Goal: Task Accomplishment & Management: Use online tool/utility

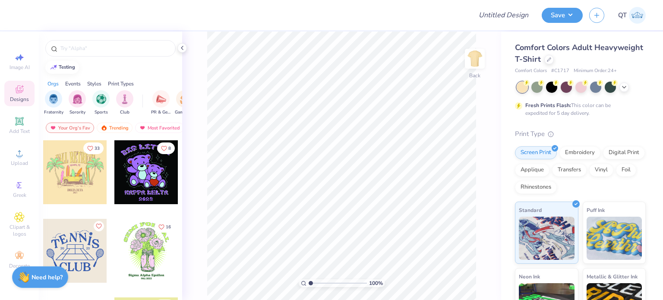
click at [135, 172] on div at bounding box center [146, 172] width 64 height 64
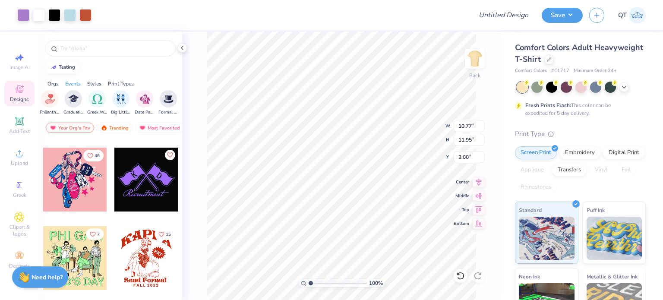
scroll to position [0, 161]
click at [101, 43] on div at bounding box center [110, 48] width 130 height 16
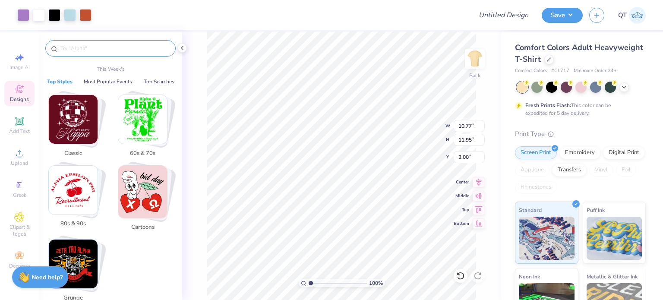
click at [96, 48] on input "text" at bounding box center [115, 48] width 111 height 9
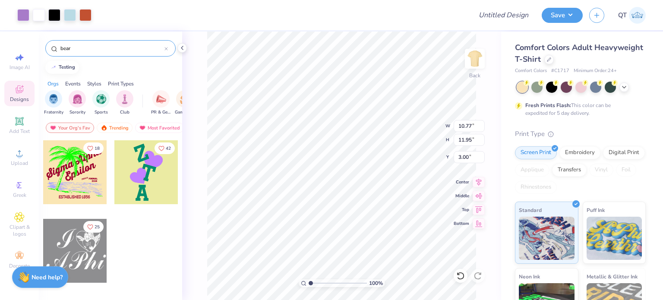
type input "bear"
click at [109, 120] on div "Your Org's Fav Trending Most Favorited Newest" at bounding box center [110, 130] width 143 height 20
click at [109, 126] on div "Trending" at bounding box center [115, 128] width 36 height 10
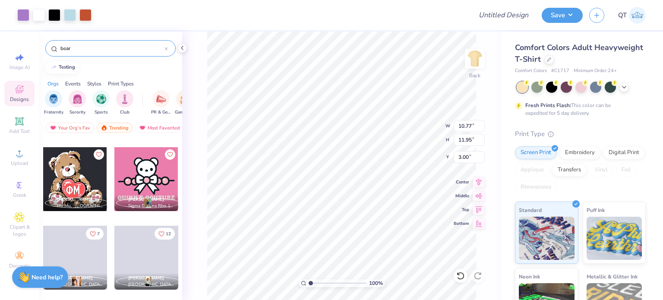
scroll to position [2742, 0]
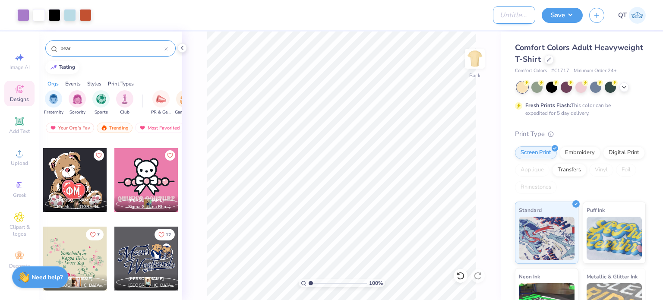
click at [513, 9] on input "Design Title" at bounding box center [514, 14] width 42 height 17
type input "Group Order infinite link Demo"
click at [566, 12] on button "Save" at bounding box center [562, 13] width 41 height 15
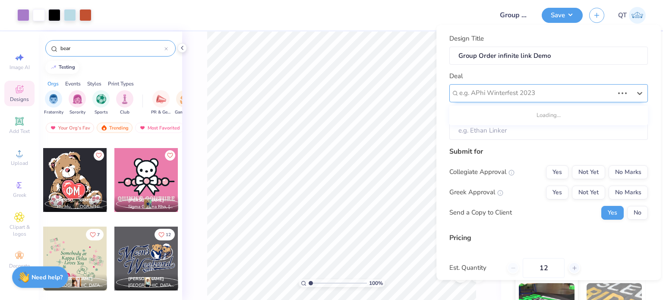
click at [499, 96] on div at bounding box center [536, 93] width 155 height 12
click at [445, 93] on div "Design Title Group Order infinite link Demo Deal e.g. APhi Winterfest 2023 Clie…" at bounding box center [548, 152] width 224 height 255
click at [465, 127] on input "Client" at bounding box center [548, 130] width 199 height 19
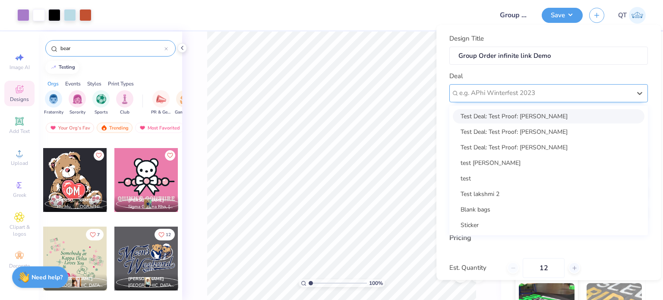
click at [511, 98] on div at bounding box center [545, 93] width 172 height 12
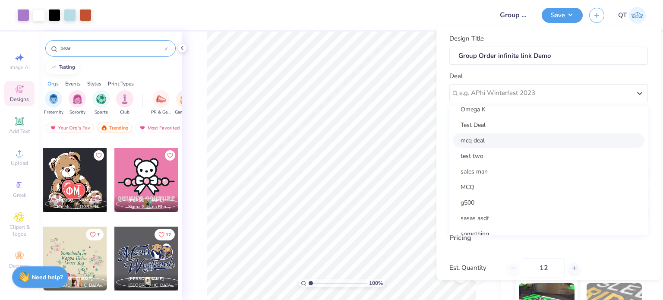
scroll to position [132, 0]
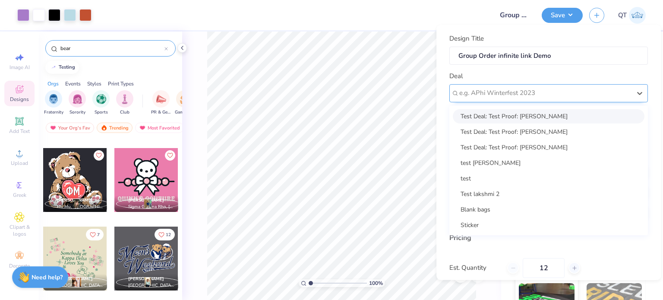
click at [484, 95] on div at bounding box center [545, 93] width 172 height 12
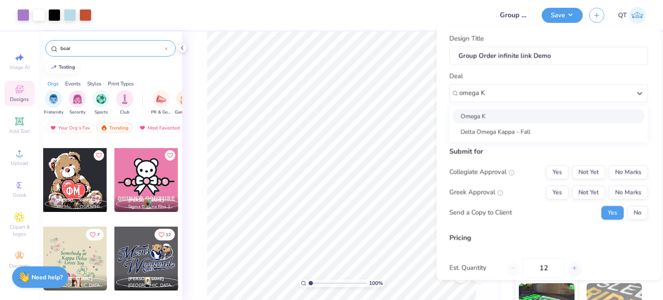
click at [476, 114] on div "Omega K" at bounding box center [549, 116] width 192 height 14
type input "omega K"
type input "Charlie M"
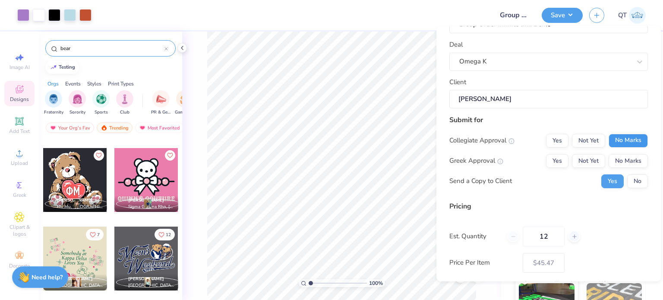
click at [613, 140] on button "No Marks" at bounding box center [628, 140] width 39 height 14
click at [619, 163] on button "No Marks" at bounding box center [628, 161] width 39 height 14
click at [632, 183] on button "No" at bounding box center [637, 181] width 21 height 14
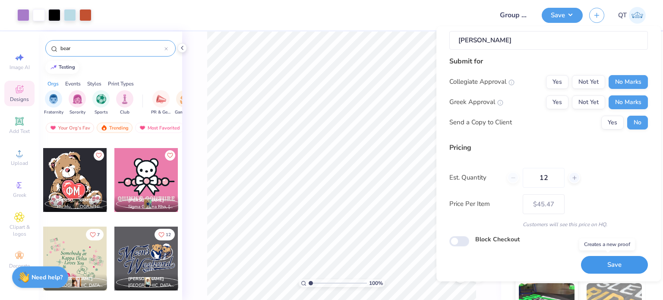
click at [592, 259] on button "Save" at bounding box center [614, 265] width 67 height 18
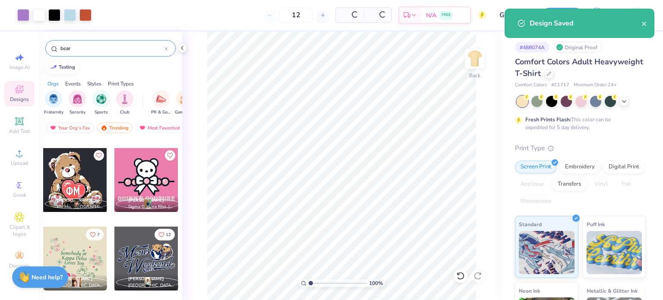
type input "$45.47"
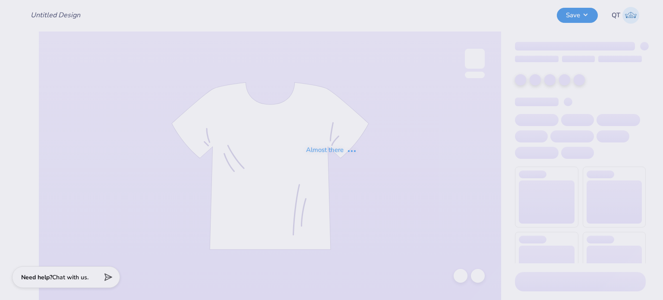
type input "Group Order infinite link Demo"
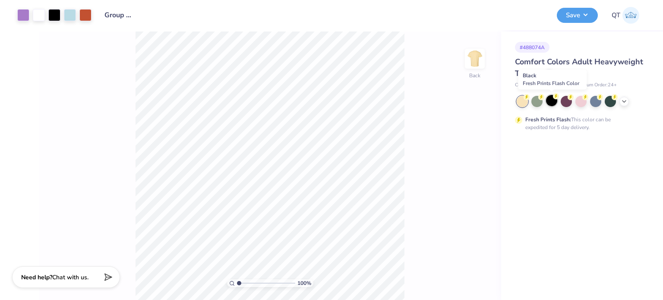
click at [552, 101] on div at bounding box center [551, 100] width 11 height 11
click at [580, 14] on button "Save" at bounding box center [577, 13] width 41 height 15
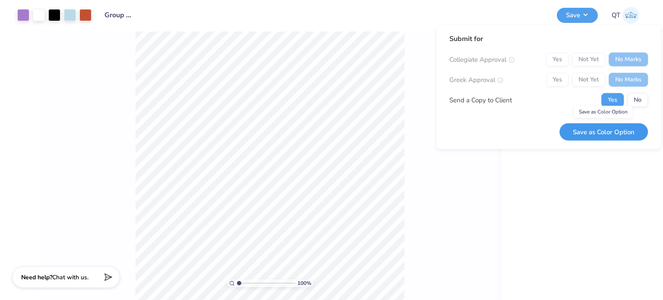
click at [593, 128] on button "Save as Color Option" at bounding box center [603, 132] width 88 height 18
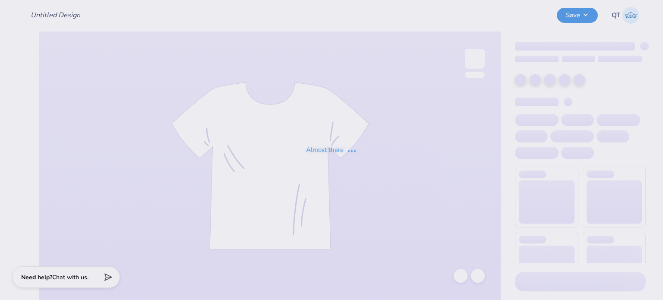
type input "Group Order infinite link Demo"
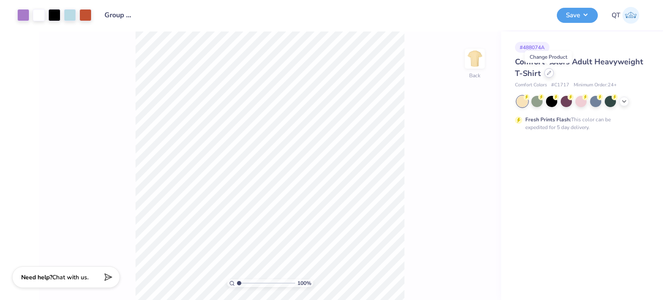
click at [547, 72] on icon at bounding box center [549, 73] width 4 height 4
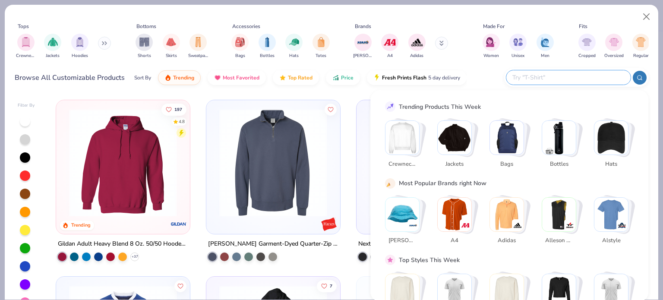
click at [572, 75] on input "text" at bounding box center [568, 78] width 113 height 10
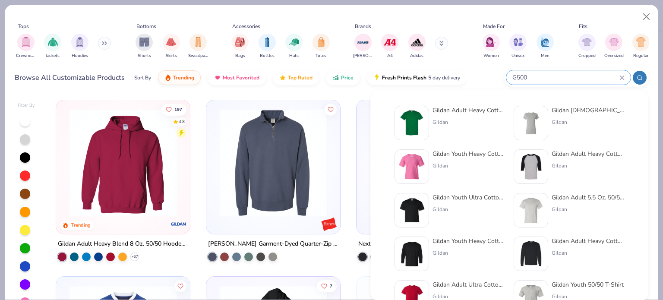
type input "G500"
click at [440, 111] on div "Gildan Adult Heavy Cotton T-Shirt" at bounding box center [469, 110] width 73 height 9
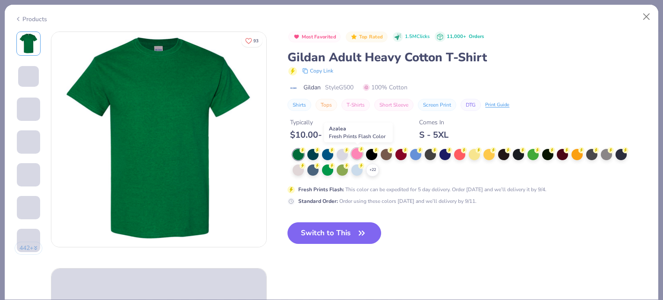
click at [356, 152] on div at bounding box center [356, 153] width 11 height 11
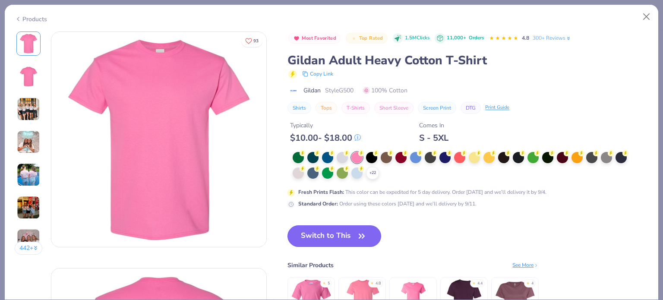
click at [335, 234] on button "Switch to This" at bounding box center [335, 236] width 94 height 22
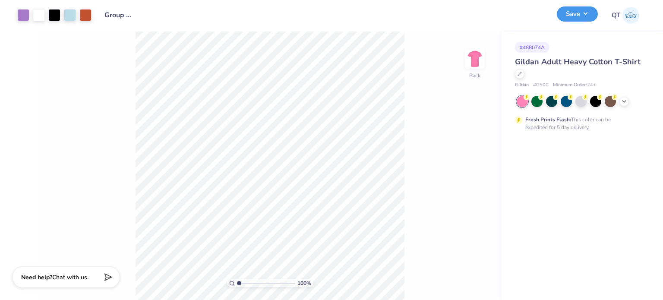
click at [584, 14] on button "Save" at bounding box center [577, 13] width 41 height 15
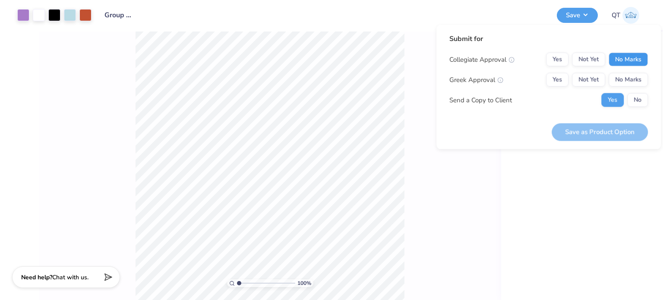
click at [627, 61] on button "No Marks" at bounding box center [628, 60] width 39 height 14
click at [627, 81] on button "No Marks" at bounding box center [628, 80] width 39 height 14
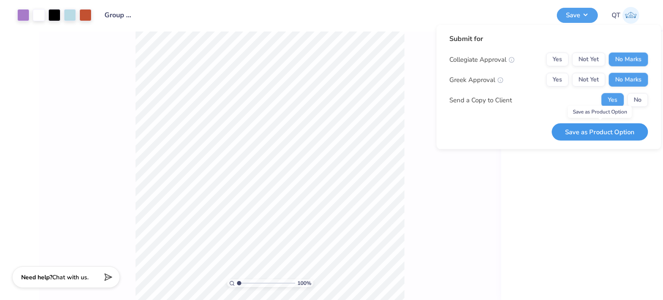
click at [591, 129] on button "Save as Product Option" at bounding box center [600, 132] width 96 height 18
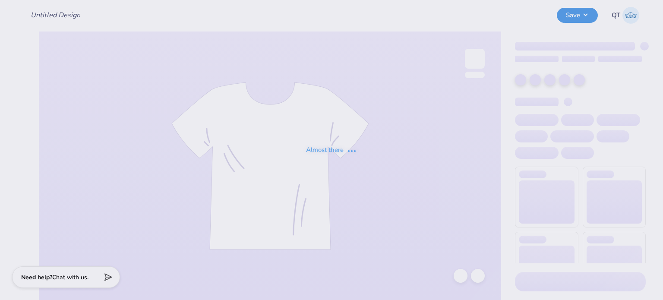
type input "Group Order infinite link Demo"
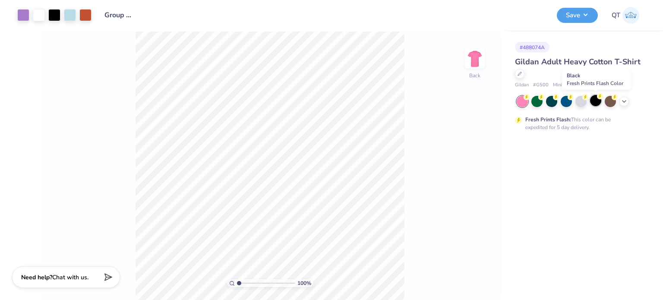
click at [593, 101] on div at bounding box center [595, 100] width 11 height 11
click at [580, 9] on button "Save" at bounding box center [577, 13] width 41 height 15
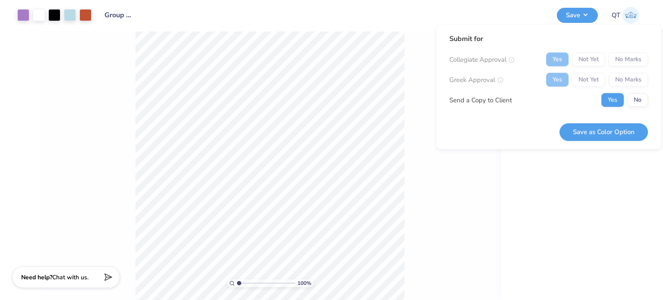
click at [630, 65] on div "Yes Not Yet No Marks" at bounding box center [597, 60] width 102 height 14
click at [630, 61] on div "Yes Not Yet No Marks" at bounding box center [597, 60] width 102 height 14
click at [625, 57] on div "Yes Not Yet No Marks" at bounding box center [597, 60] width 102 height 14
click at [607, 133] on button "Save as Color Option" at bounding box center [603, 132] width 88 height 18
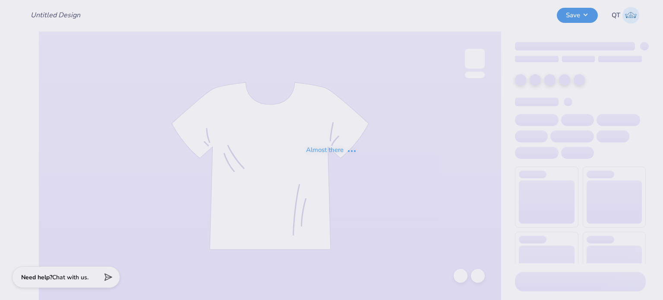
type input "Group Order infinite link Demo"
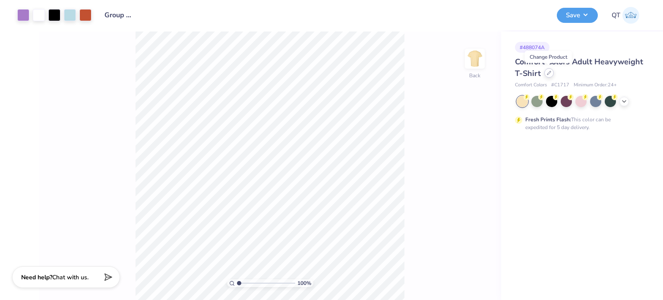
click at [549, 72] on icon at bounding box center [548, 72] width 3 height 3
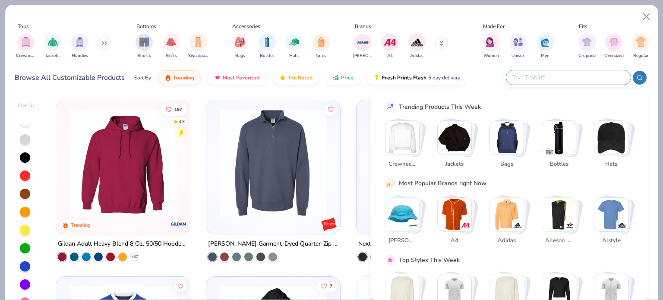
click at [576, 81] on input "text" at bounding box center [568, 78] width 113 height 10
type input "nike"
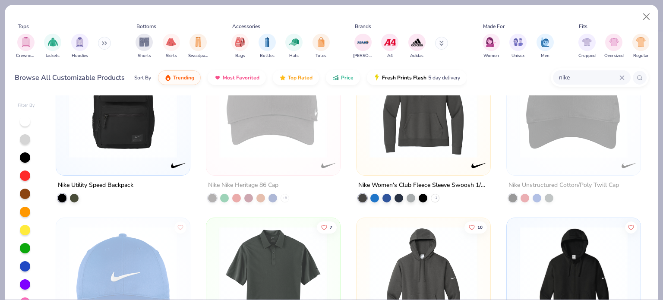
scroll to position [55, 0]
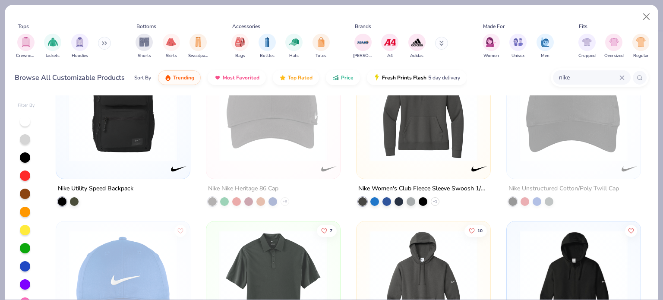
click at [622, 79] on icon at bounding box center [621, 77] width 5 height 5
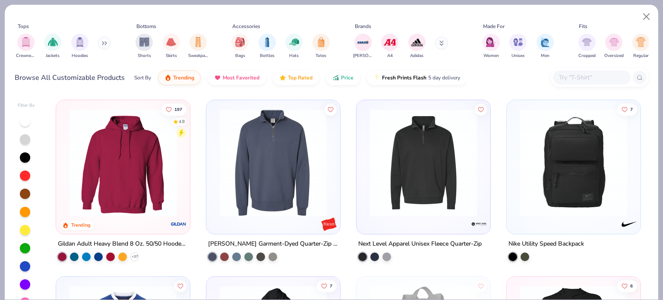
click at [584, 77] on input "text" at bounding box center [591, 78] width 66 height 10
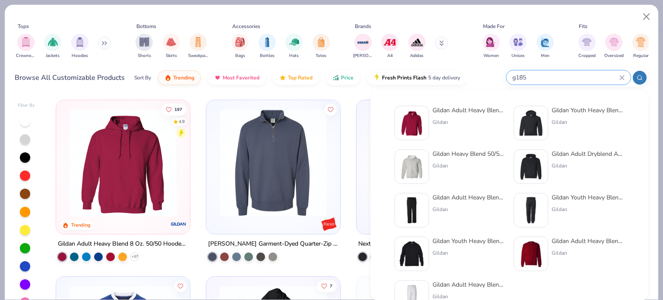
type input "g185"
click at [462, 107] on div "Gildan Adult Heavy Blend 8 Oz. 50/50 Hooded Sweatshirt" at bounding box center [469, 110] width 73 height 9
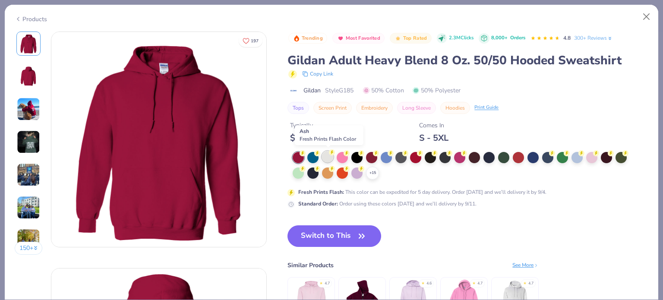
click at [324, 155] on div at bounding box center [327, 156] width 11 height 11
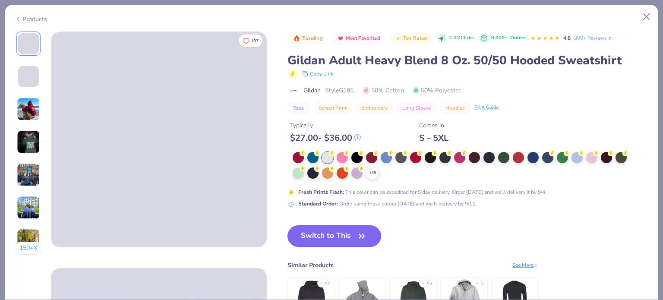
click at [331, 240] on button "Switch to This" at bounding box center [335, 236] width 94 height 22
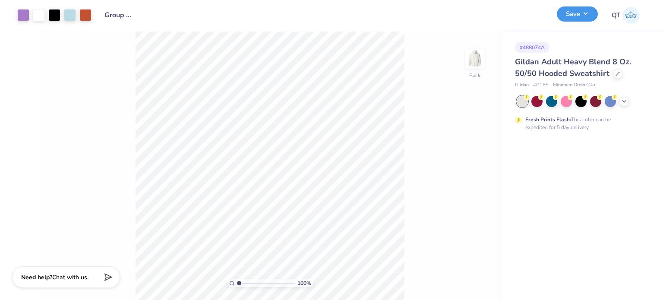
click at [587, 21] on button "Save" at bounding box center [577, 13] width 41 height 15
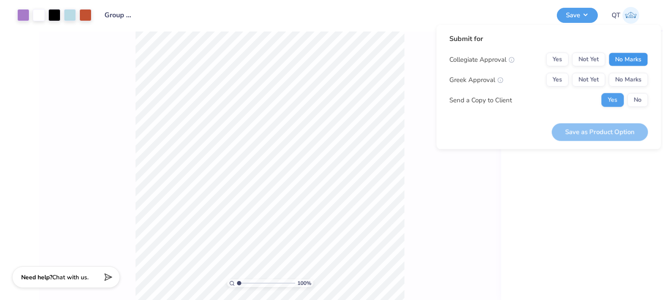
click at [622, 55] on button "No Marks" at bounding box center [628, 60] width 39 height 14
click at [627, 80] on button "No Marks" at bounding box center [628, 80] width 39 height 14
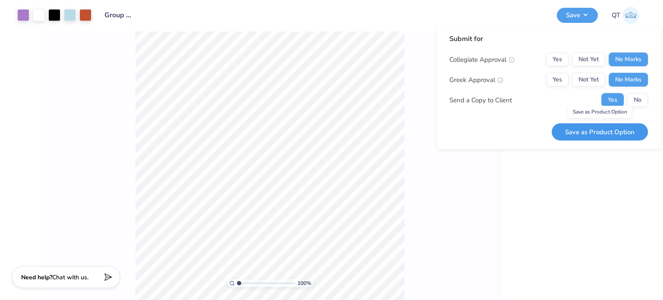
click at [601, 133] on button "Save as Product Option" at bounding box center [600, 132] width 96 height 18
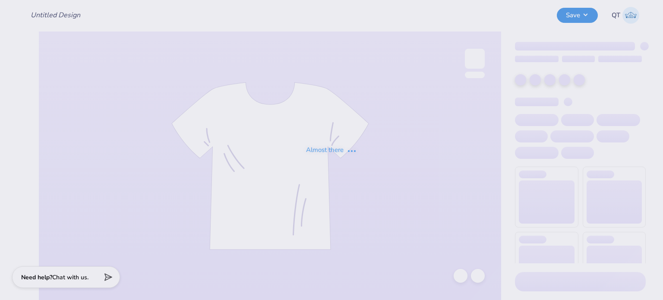
type input "Group Order infinite link Demo"
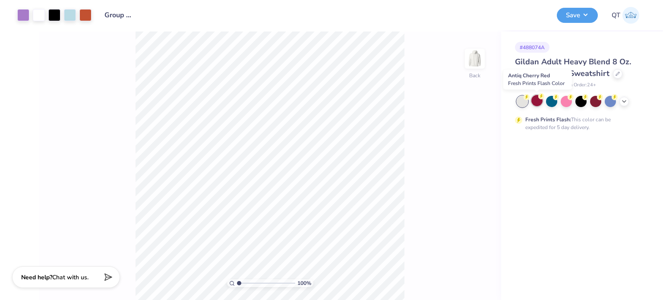
click at [540, 100] on div at bounding box center [536, 100] width 11 height 11
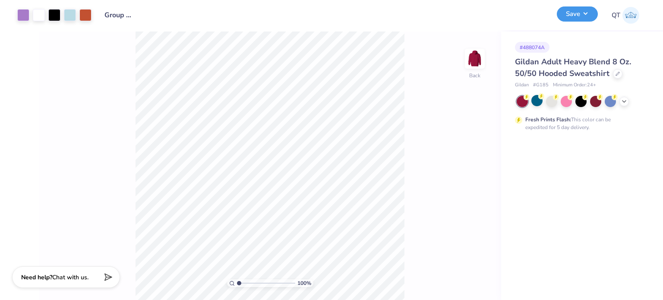
click at [568, 16] on button "Save" at bounding box center [577, 13] width 41 height 15
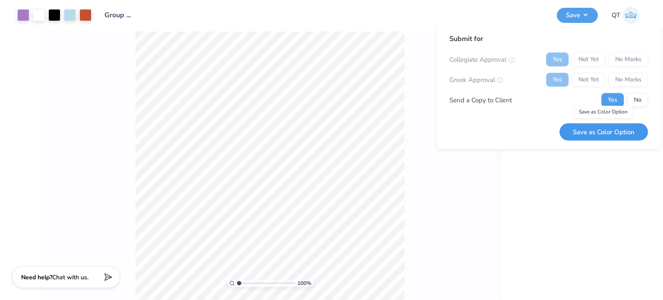
click at [599, 125] on button "Save as Color Option" at bounding box center [603, 132] width 88 height 18
